Goal: Information Seeking & Learning: Learn about a topic

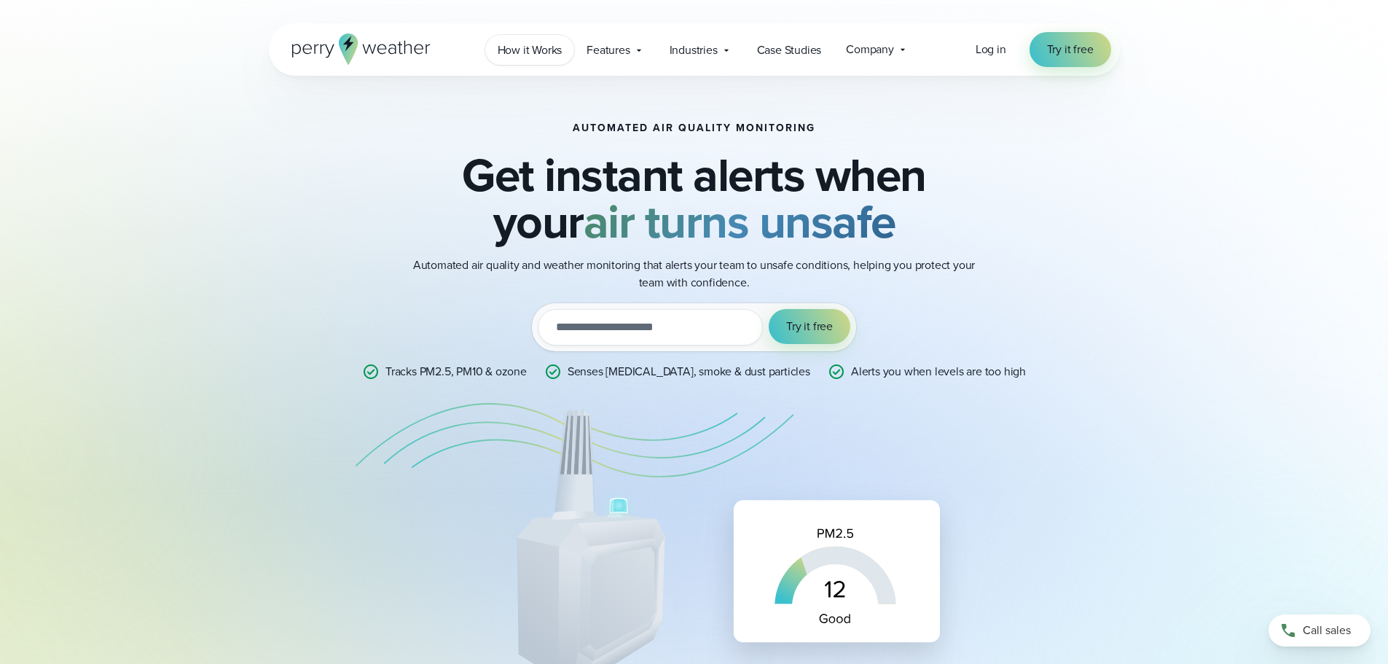
click at [531, 49] on span "How it Works" at bounding box center [530, 50] width 65 height 17
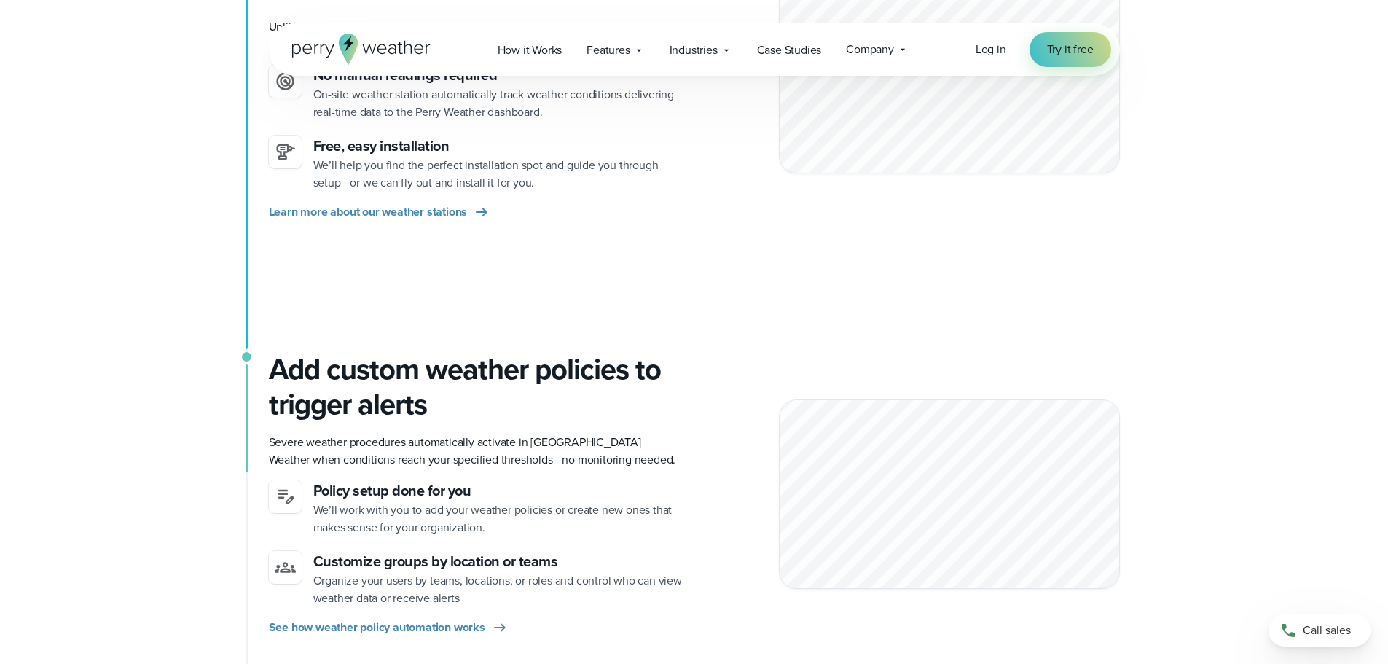
scroll to position [583, 0]
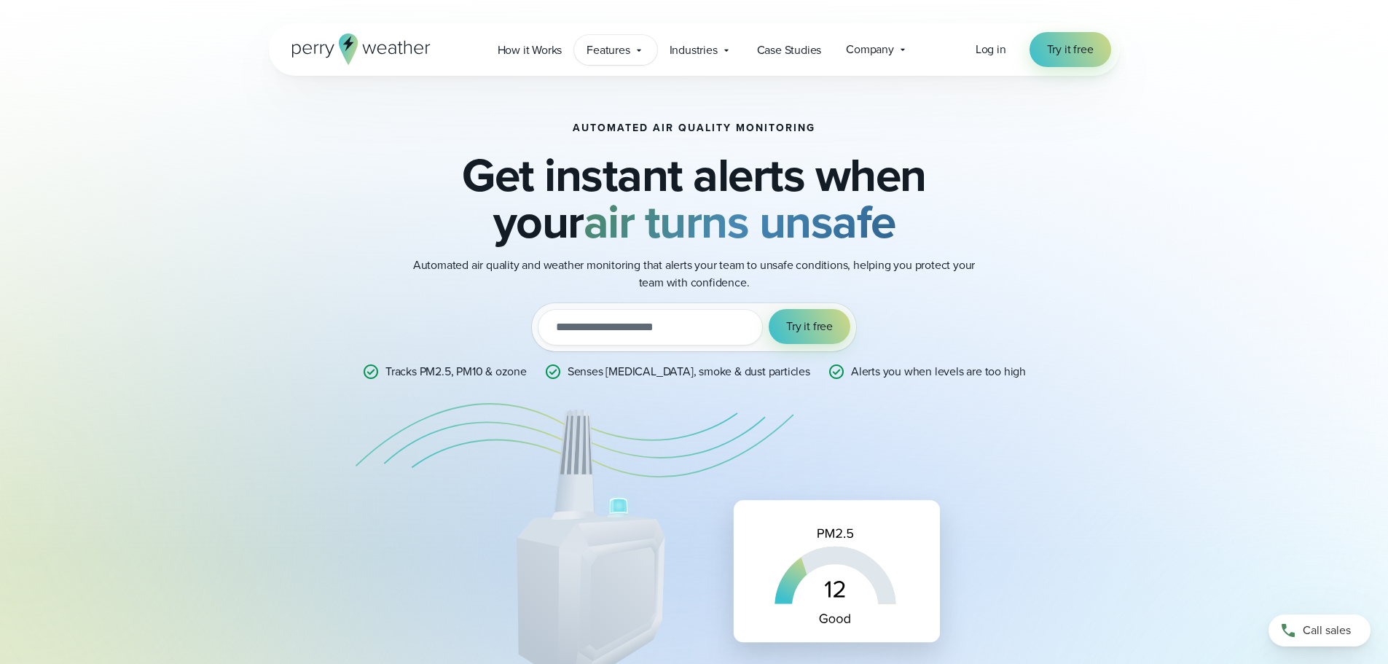
click at [633, 50] on div "Features Explore All Features Explore Perry Weather's on-site weather hardware …" at bounding box center [615, 50] width 82 height 30
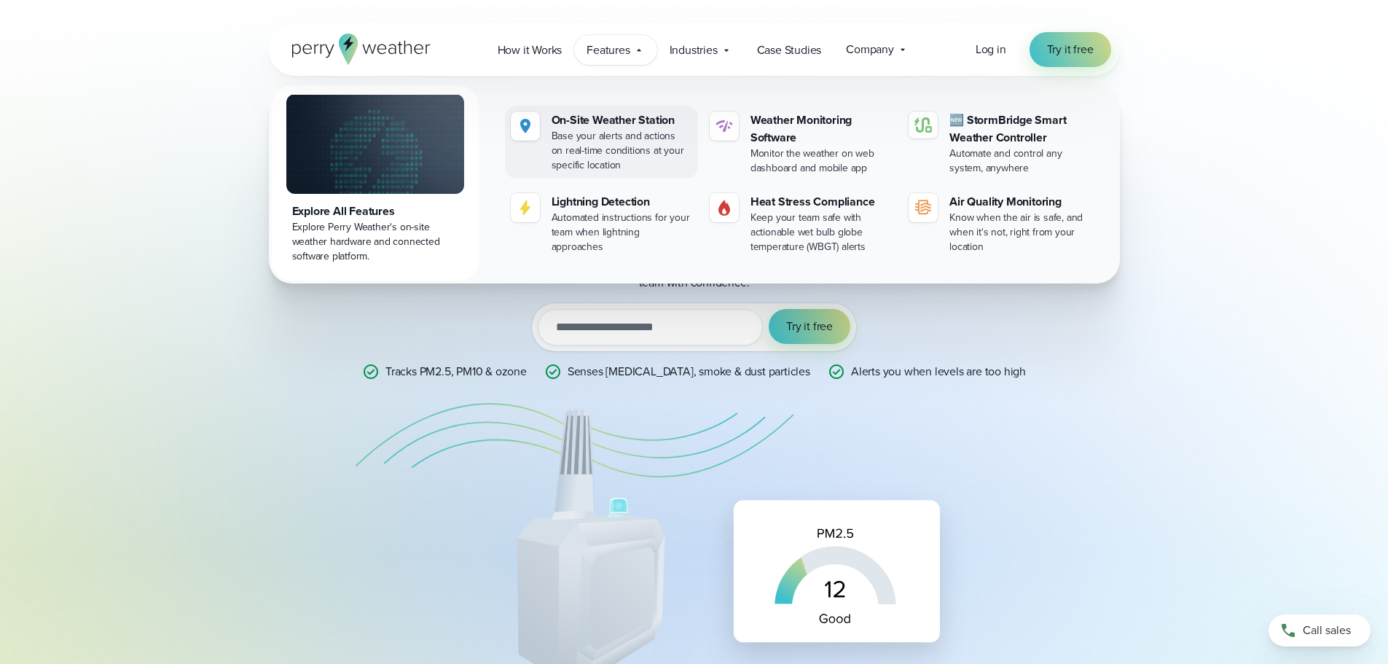
click at [641, 138] on div "Base your alerts and actions on real-time conditions at your specific location" at bounding box center [622, 151] width 141 height 44
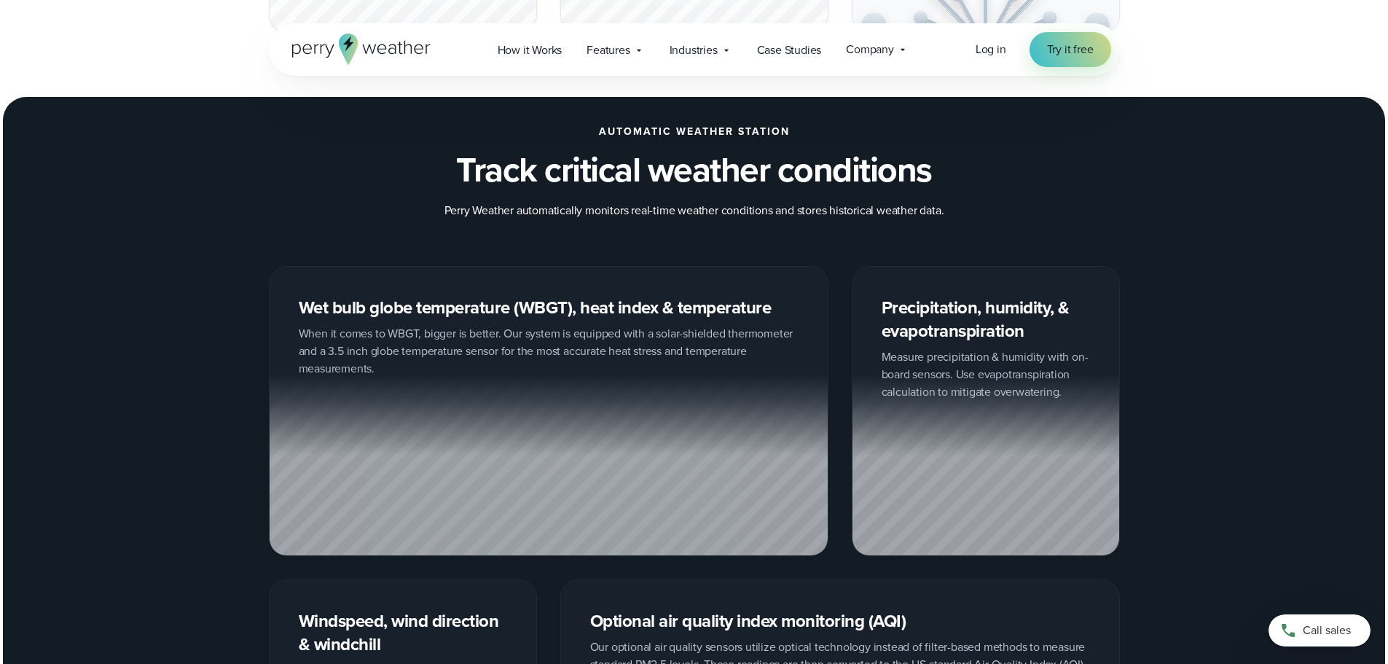
scroll to position [1640, 0]
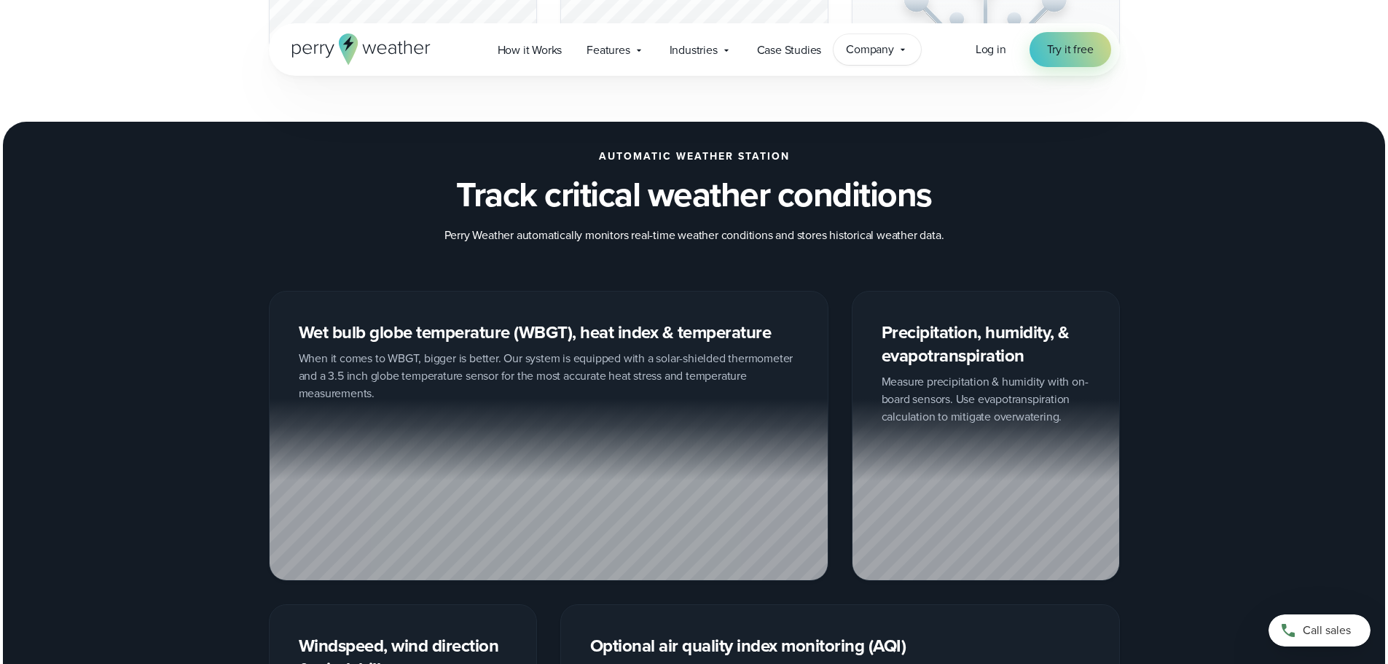
click at [879, 59] on div "Company Contact Us Reach out to us for sales or support questions" at bounding box center [877, 49] width 87 height 31
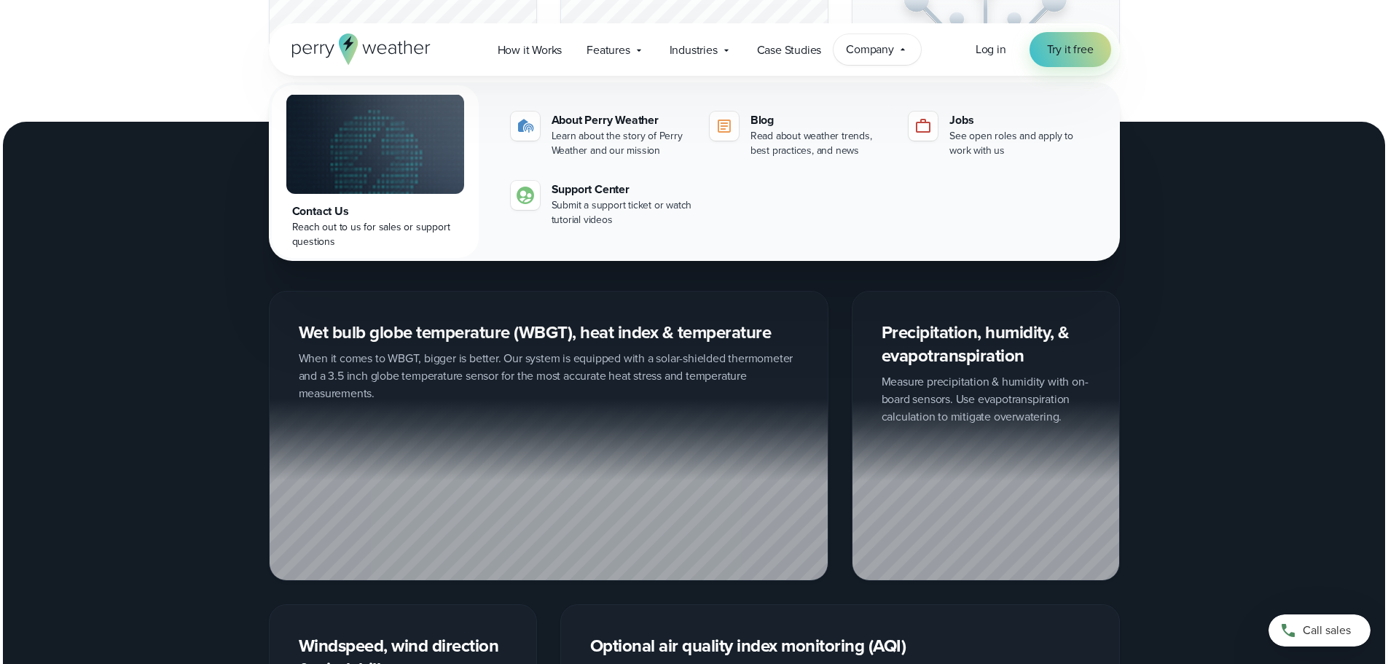
click at [879, 59] on div "Company Contact Us Reach out to us for sales or support questions" at bounding box center [877, 49] width 87 height 31
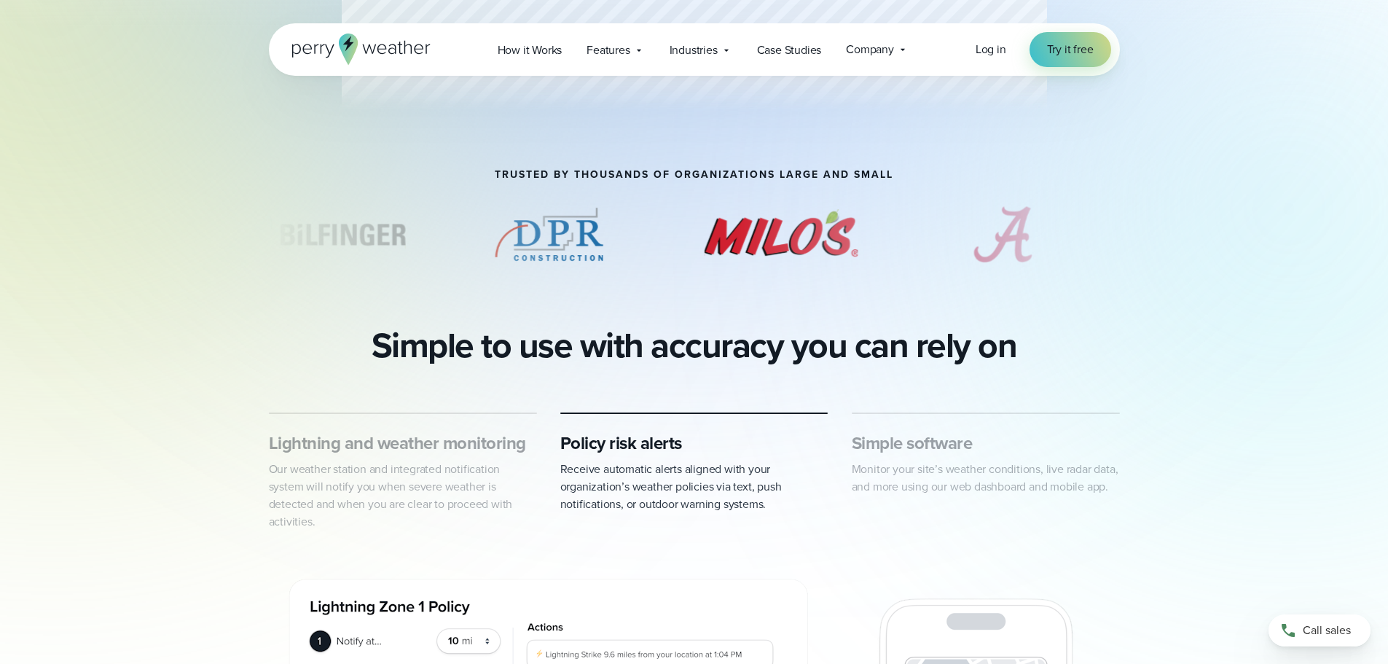
scroll to position [182, 0]
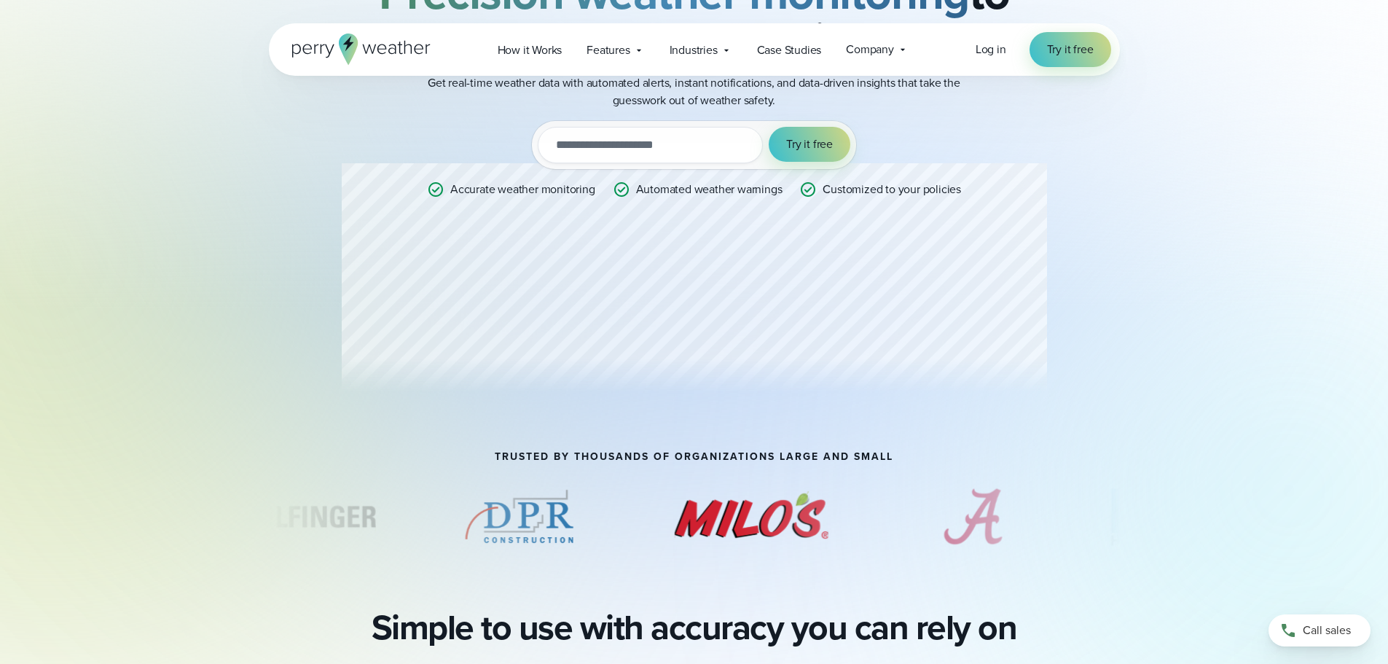
click at [700, 259] on div "Professional Weather Station Precision weather monitoring to help you make the …" at bounding box center [694, 172] width 705 height 464
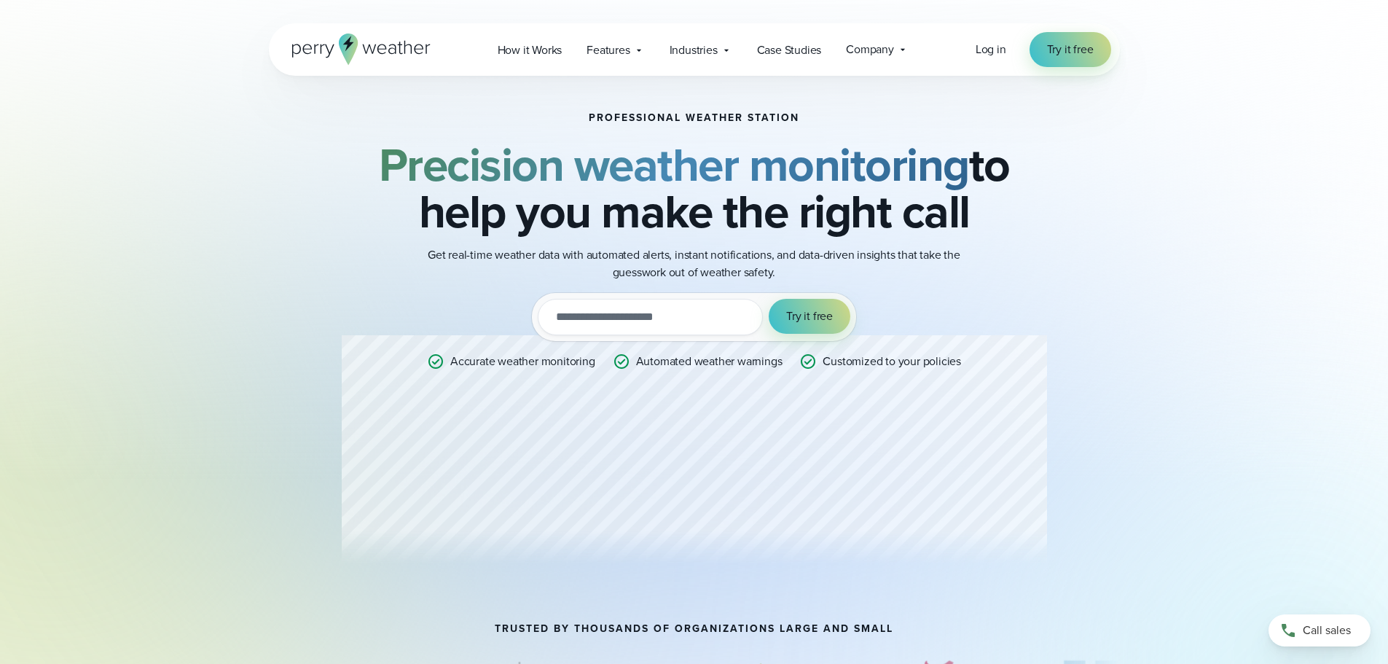
scroll to position [0, 0]
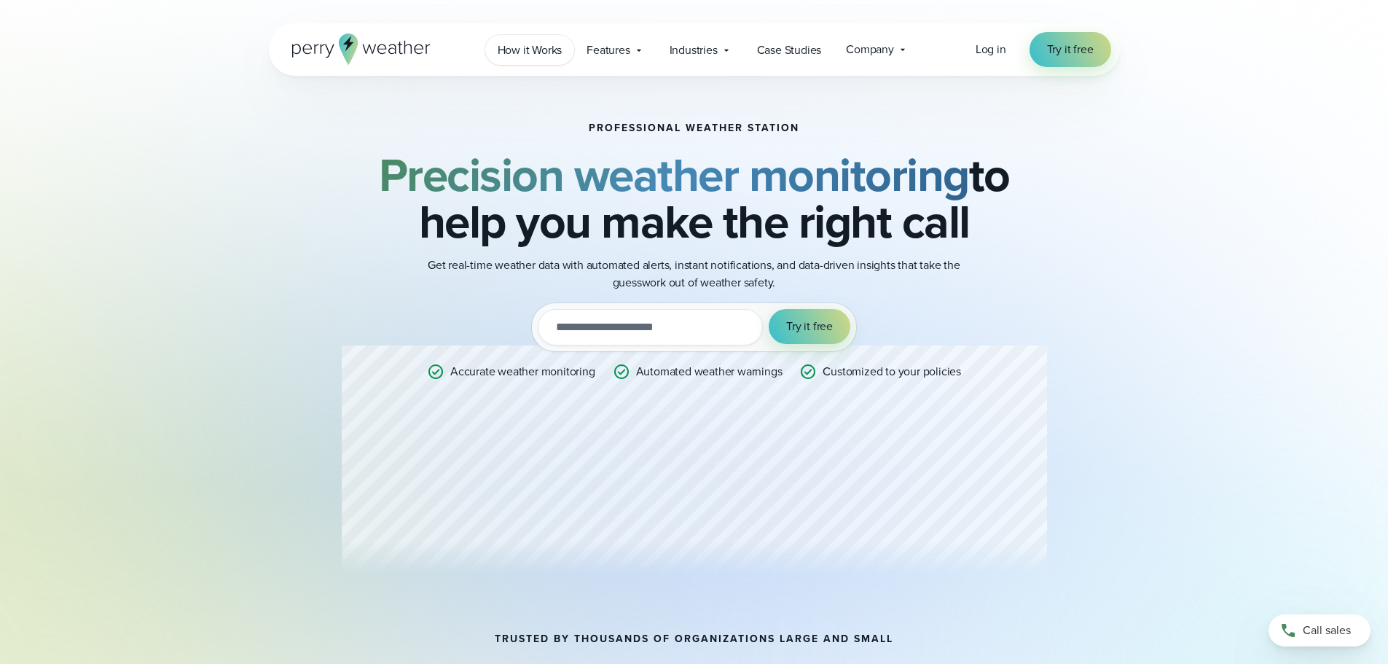
click at [557, 55] on span "How it Works" at bounding box center [530, 50] width 65 height 17
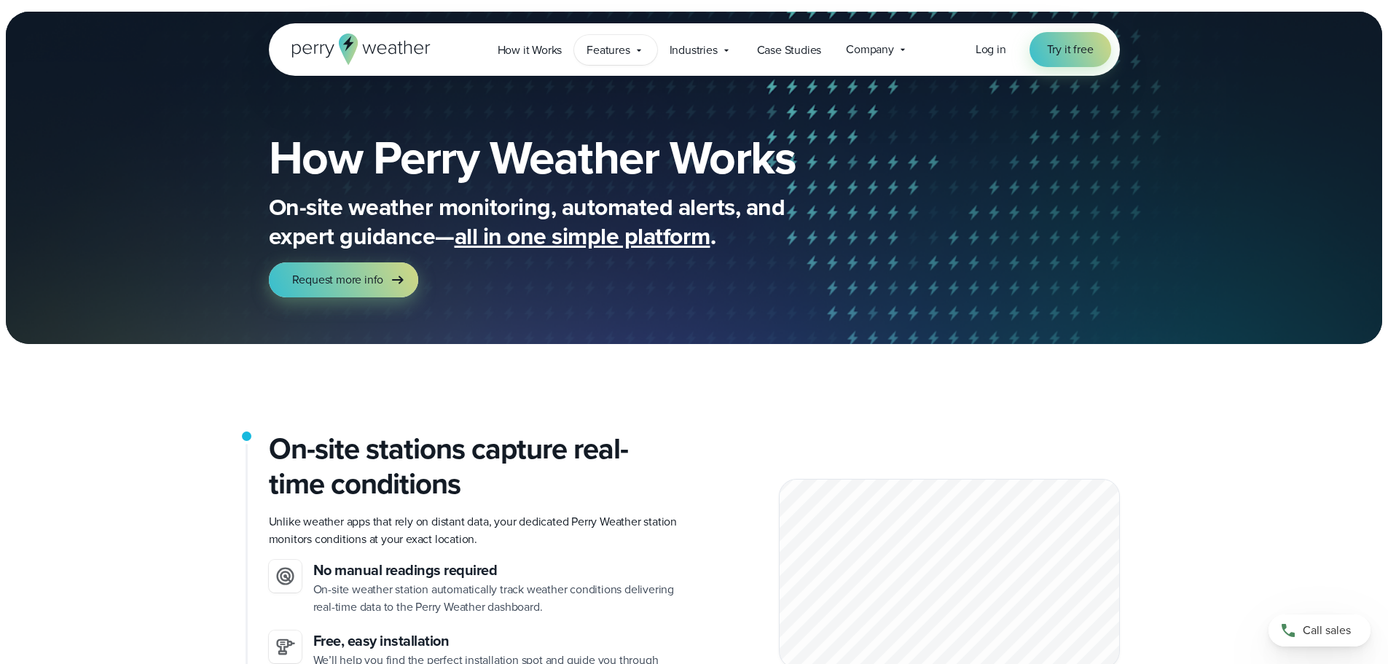
click at [601, 55] on span "Features" at bounding box center [608, 50] width 43 height 17
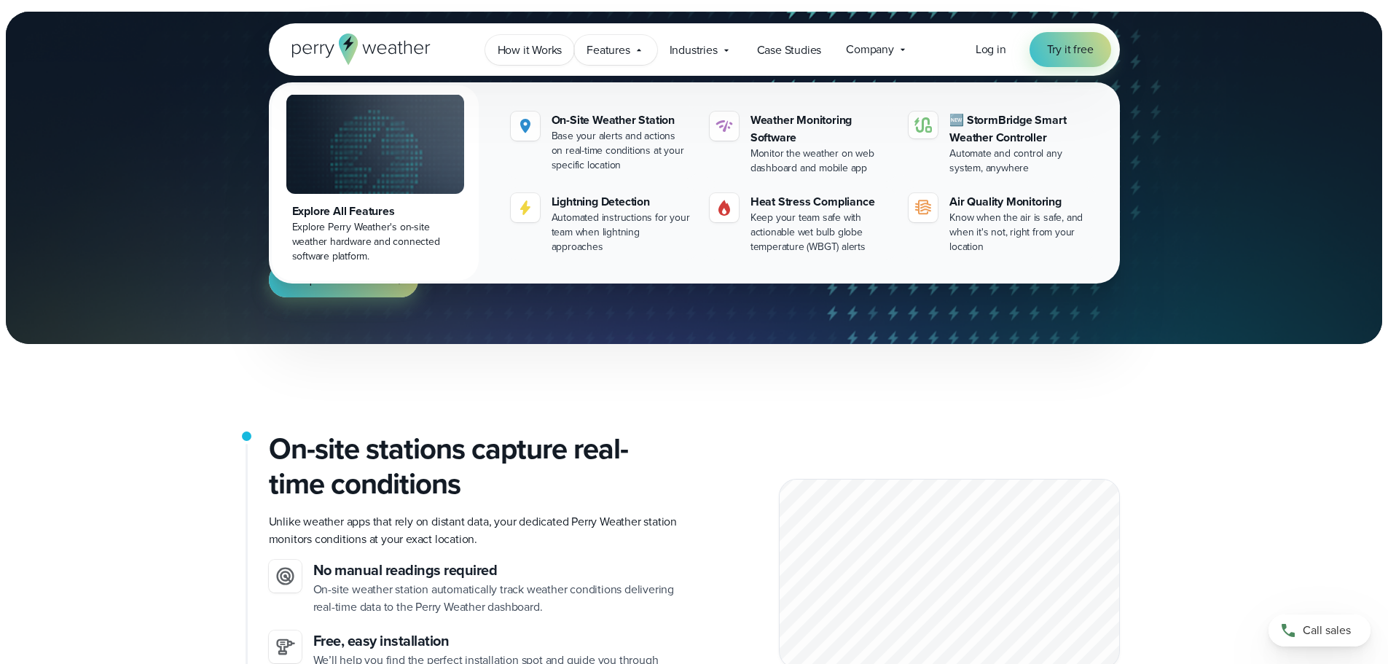
click at [553, 55] on span "How it Works" at bounding box center [530, 50] width 65 height 17
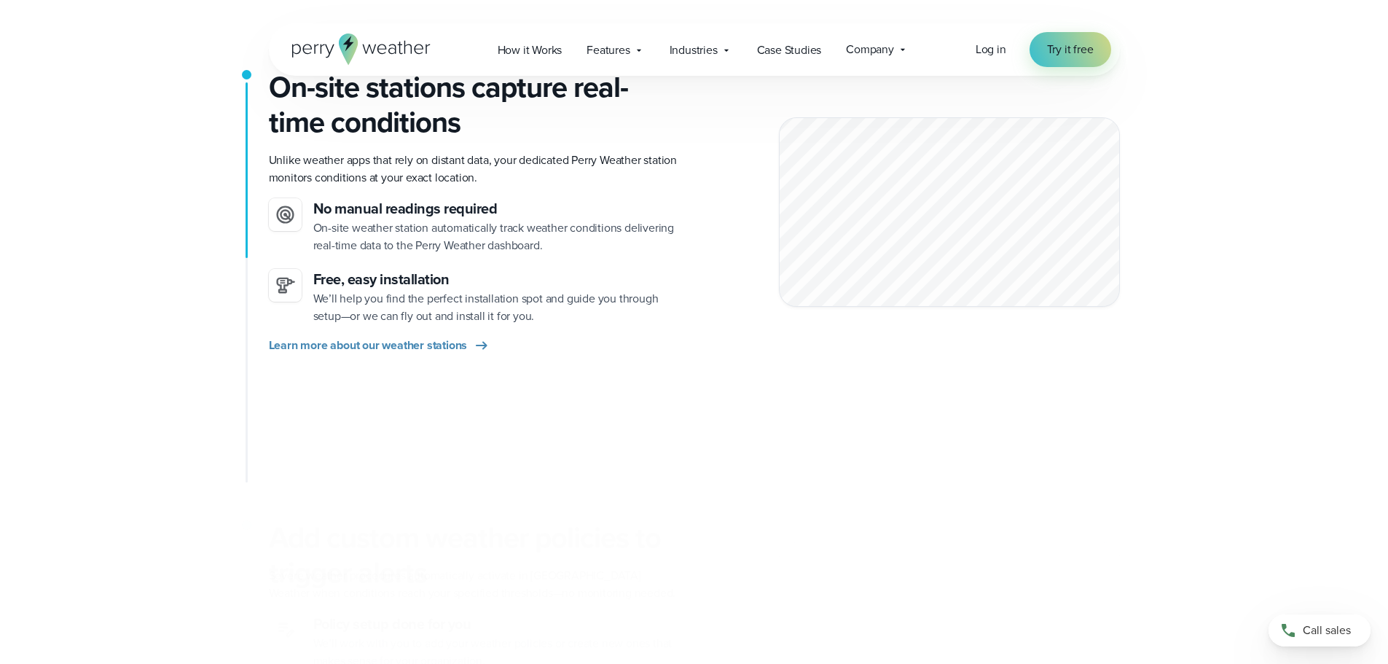
scroll to position [437, 0]
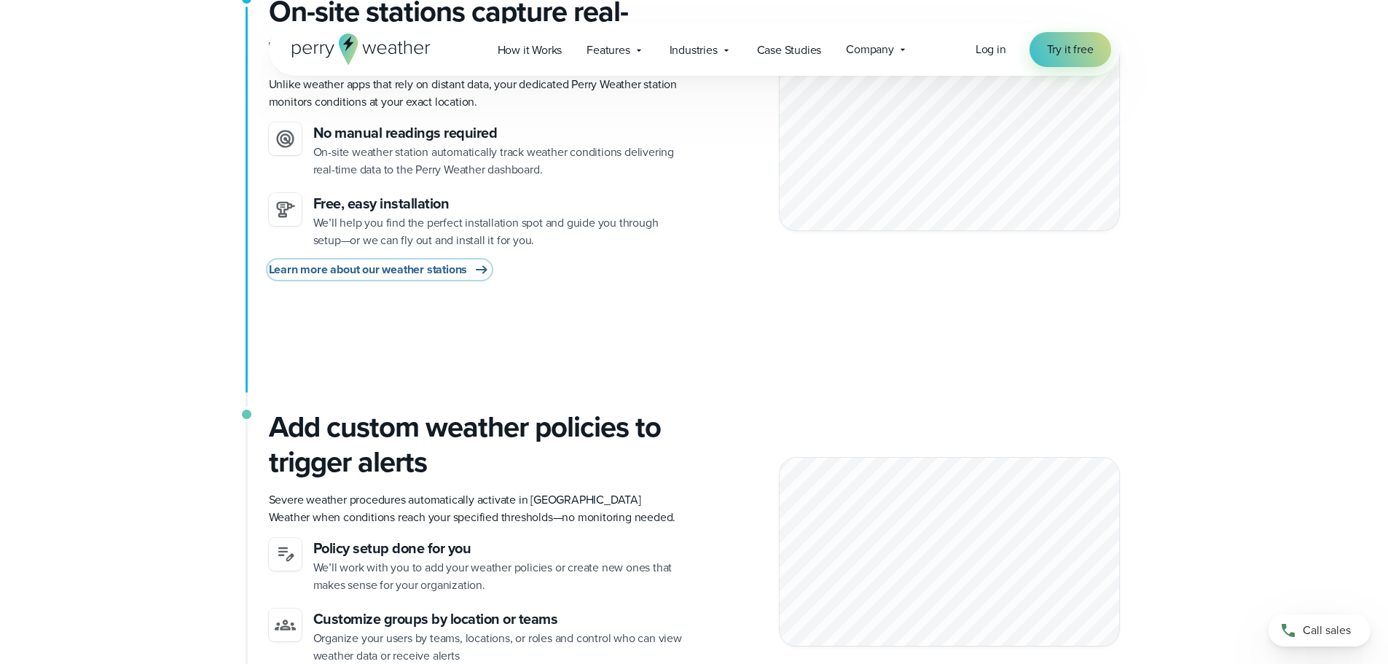
click at [431, 272] on span "Learn more about our weather stations" at bounding box center [368, 269] width 199 height 17
